Goal: Book appointment/travel/reservation

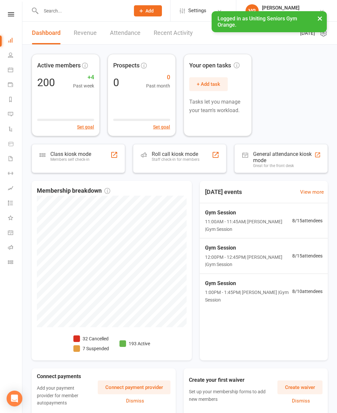
click at [14, 75] on link "Calendar" at bounding box center [15, 70] width 15 height 15
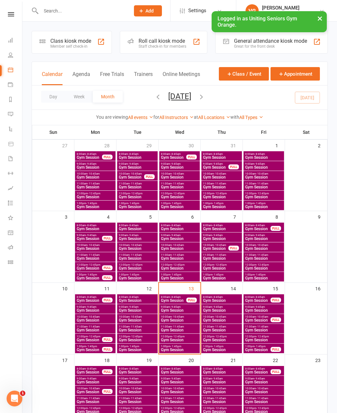
click at [214, 289] on div "14" at bounding box center [222, 318] width 42 height 71
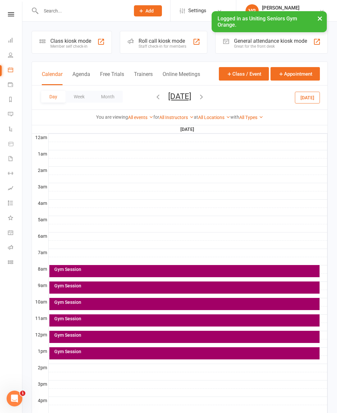
click at [171, 272] on div "Gym Session" at bounding box center [184, 271] width 270 height 12
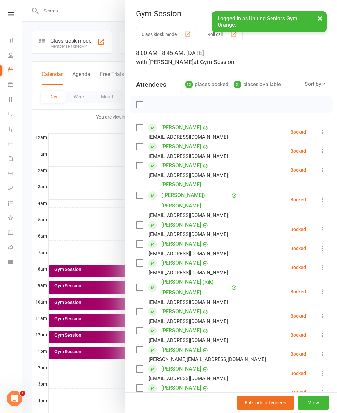
click at [116, 408] on div at bounding box center [179, 206] width 314 height 413
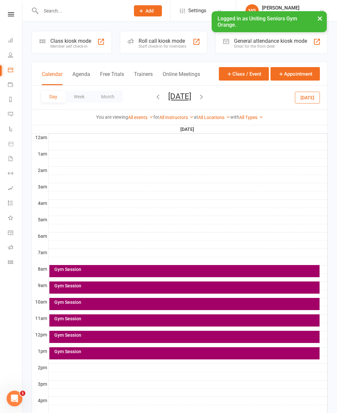
click at [103, 286] on div "Gym Session" at bounding box center [186, 286] width 264 height 5
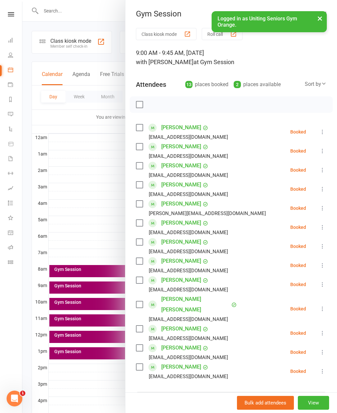
click at [277, 364] on li "[PERSON_NAME] [EMAIL_ADDRESS][DOMAIN_NAME] Booked More info Remove Check in Mar…" at bounding box center [231, 371] width 190 height 19
click at [106, 170] on div at bounding box center [179, 206] width 314 height 413
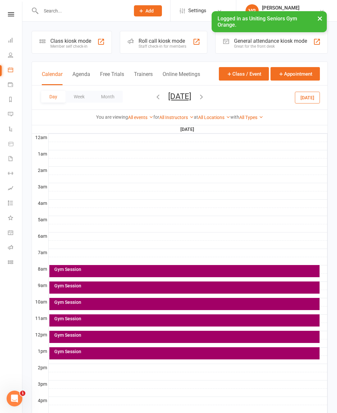
click at [77, 300] on div "Gym Session" at bounding box center [186, 302] width 264 height 5
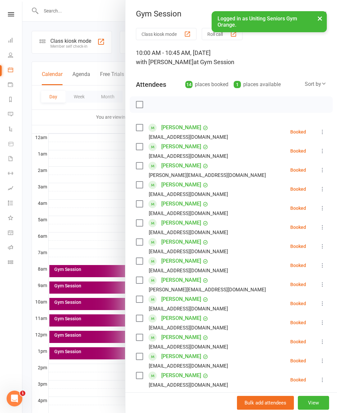
click at [56, 319] on div at bounding box center [179, 206] width 314 height 413
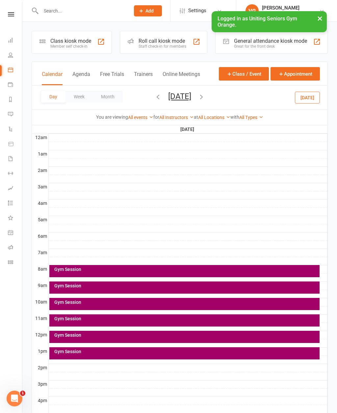
click at [62, 319] on div "Gym Session" at bounding box center [186, 318] width 264 height 5
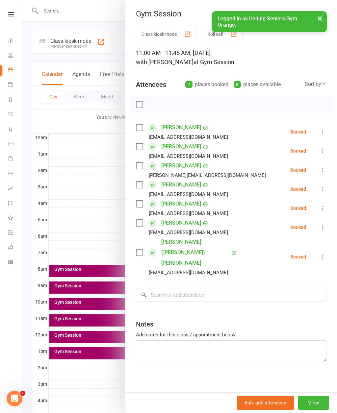
click at [93, 339] on div at bounding box center [179, 206] width 314 height 413
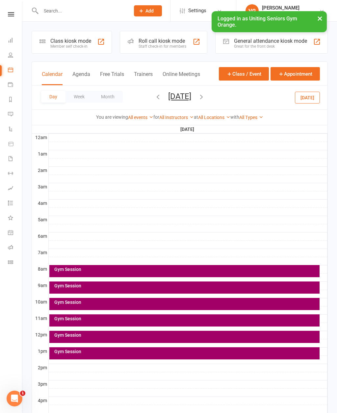
click at [94, 339] on div "Gym Session" at bounding box center [184, 337] width 270 height 12
